Goal: Task Accomplishment & Management: Manage account settings

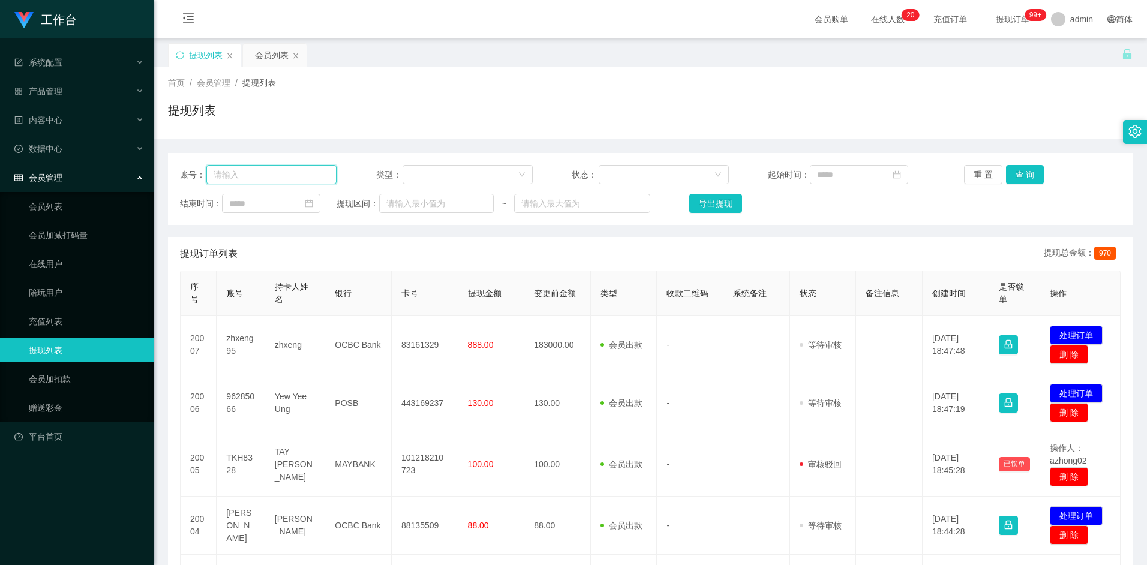
click at [280, 176] on input "text" at bounding box center [271, 174] width 130 height 19
paste input "96285066"
type input "96285066"
click at [1031, 176] on button "查 询" at bounding box center [1025, 174] width 38 height 19
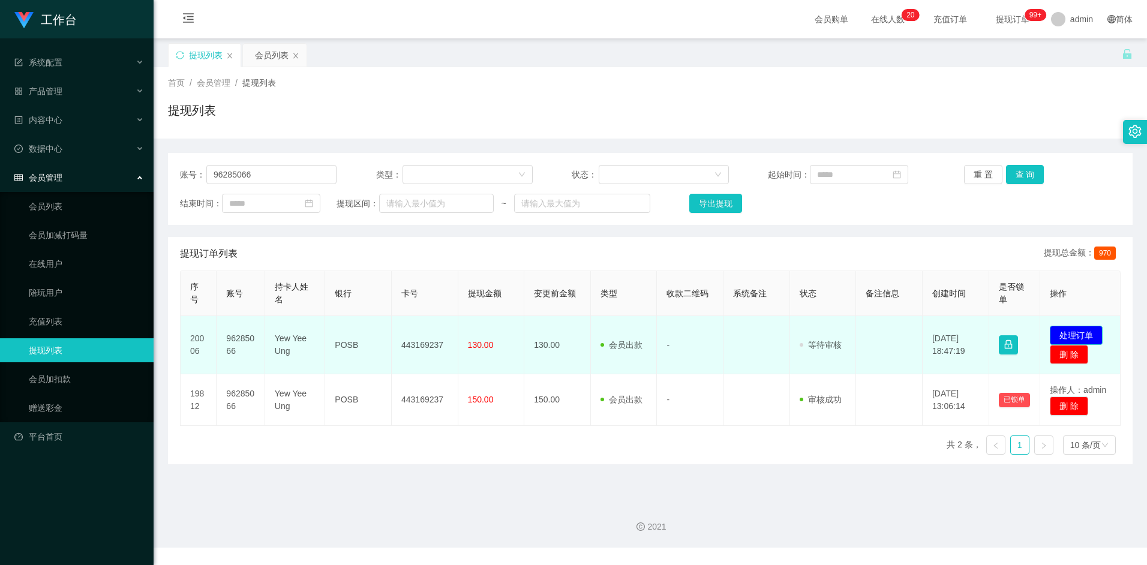
click at [1079, 329] on button "处理订单" at bounding box center [1076, 335] width 53 height 19
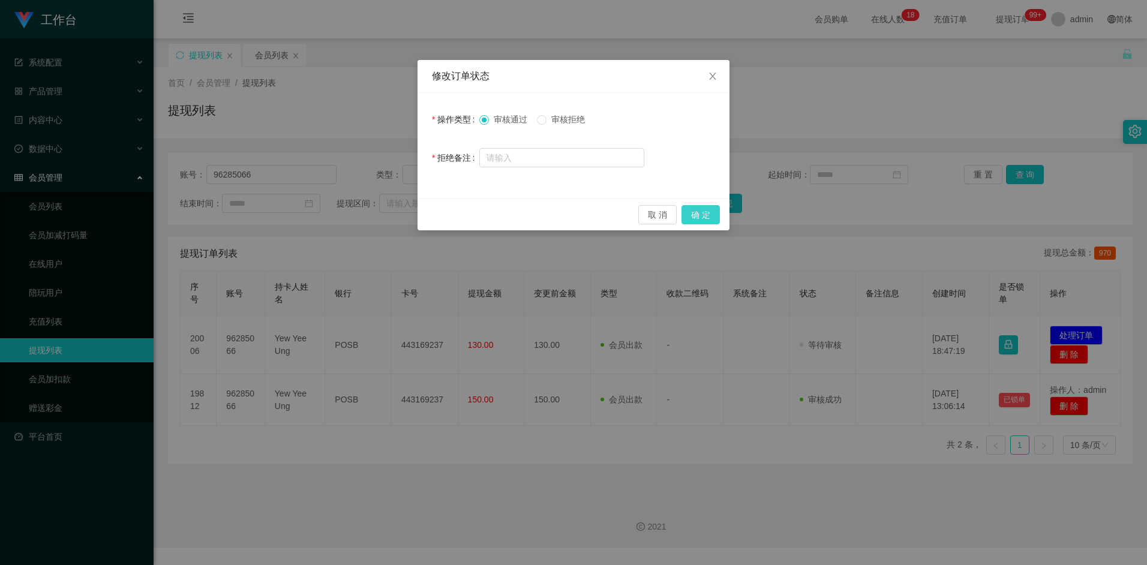
click at [701, 215] on button "确 定" at bounding box center [700, 214] width 38 height 19
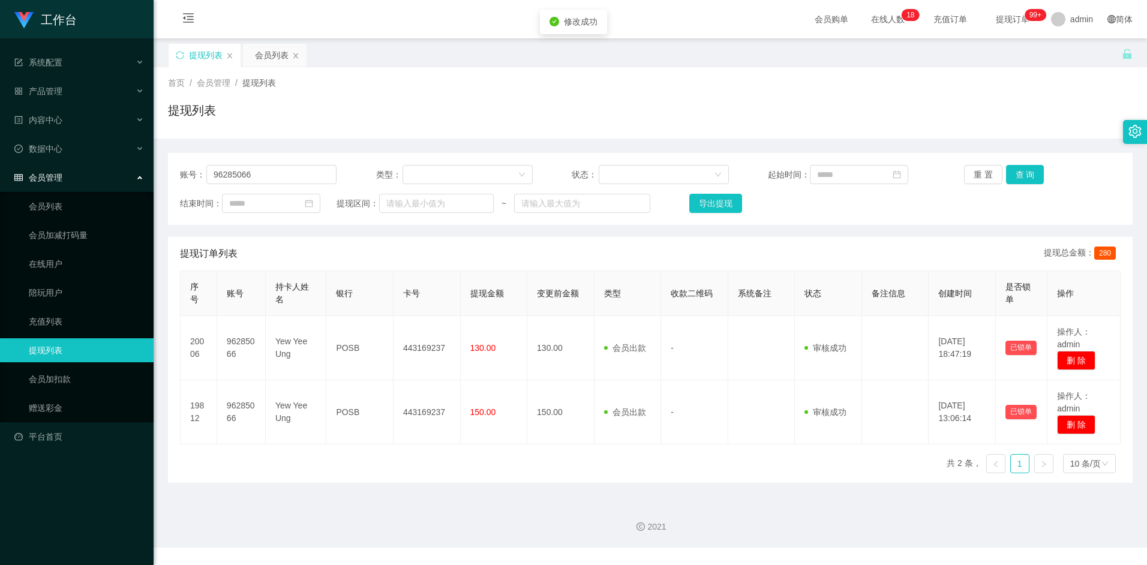
click at [508, 238] on div "提现订单列表 提现总金额： 280" at bounding box center [650, 254] width 940 height 34
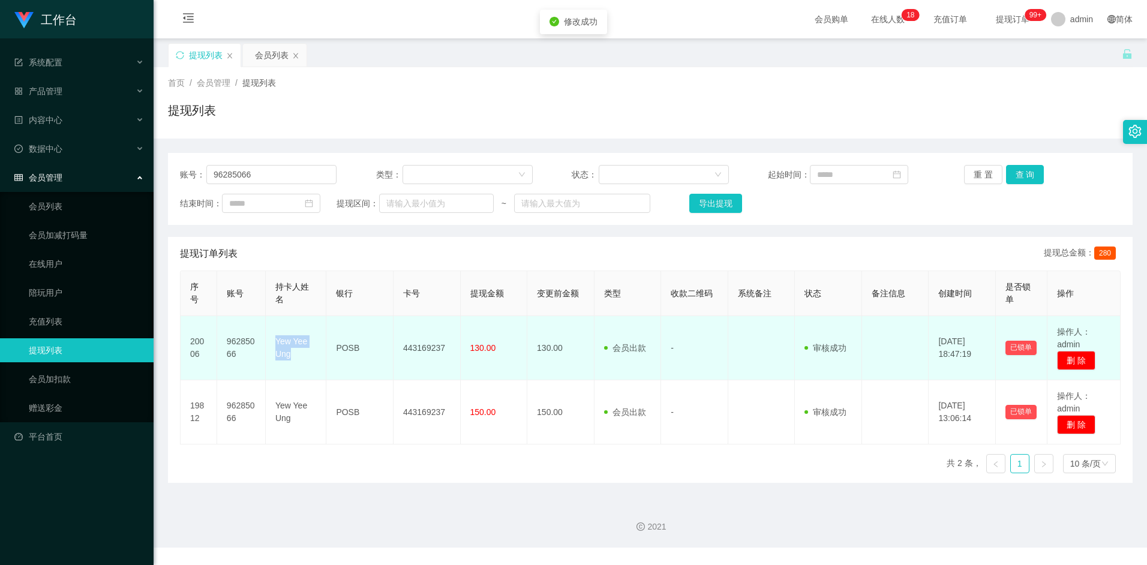
drag, startPoint x: 275, startPoint y: 340, endPoint x: 293, endPoint y: 357, distance: 24.6
click at [293, 357] on td "Yew Yee Ung" at bounding box center [296, 348] width 61 height 64
copy td "Yew Yee Ung"
click at [282, 342] on td "Yew Yee Ung" at bounding box center [296, 348] width 61 height 64
drag, startPoint x: 404, startPoint y: 346, endPoint x: 446, endPoint y: 350, distance: 41.6
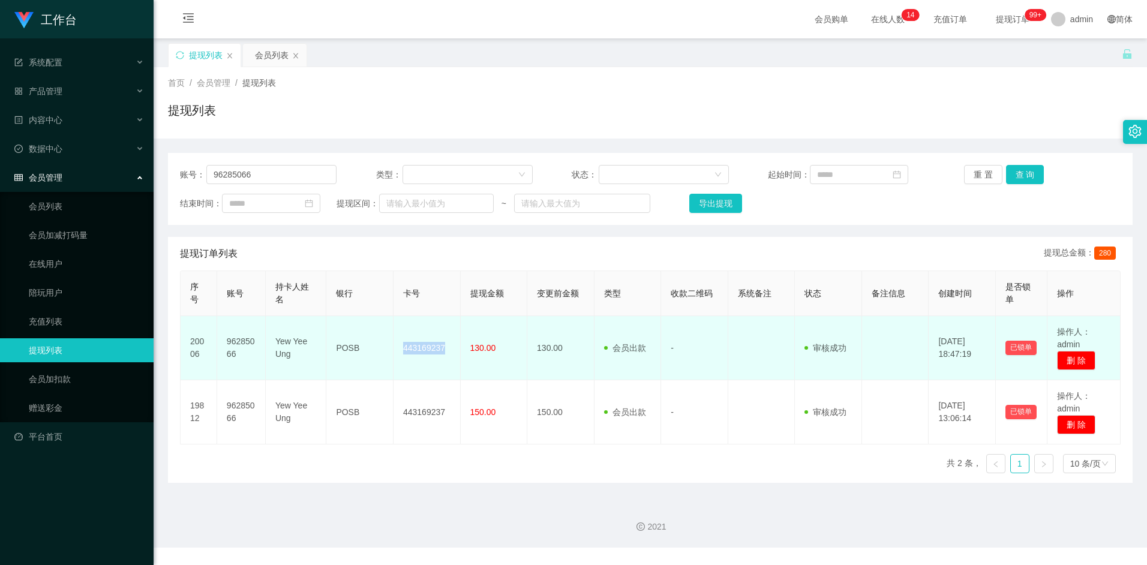
click at [446, 350] on td "443169237" at bounding box center [426, 348] width 67 height 64
copy td "443169237"
click at [425, 350] on td "443169237" at bounding box center [426, 348] width 67 height 64
